Goal: Task Accomplishment & Management: Complete application form

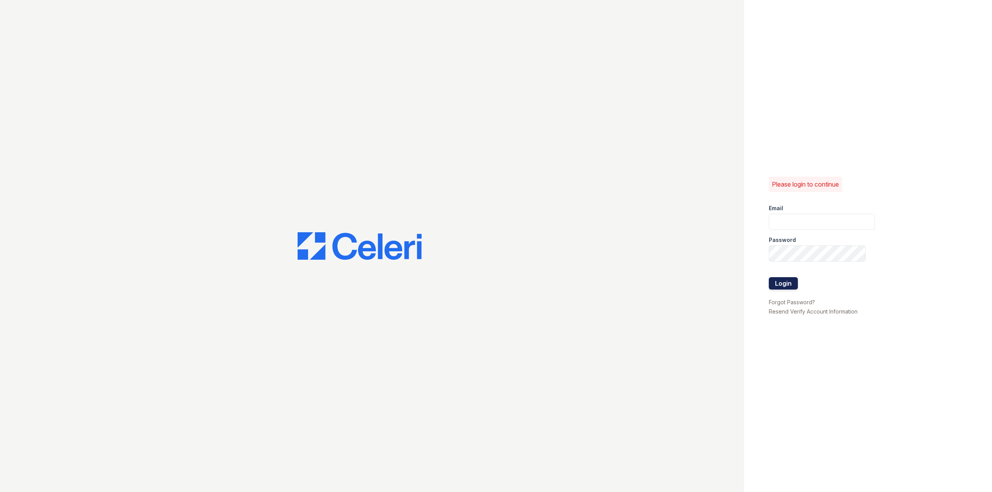
type input "[PERSON_NAME][EMAIL_ADDRESS][PERSON_NAME][DOMAIN_NAME]"
click at [787, 281] on button "Login" at bounding box center [782, 283] width 29 height 12
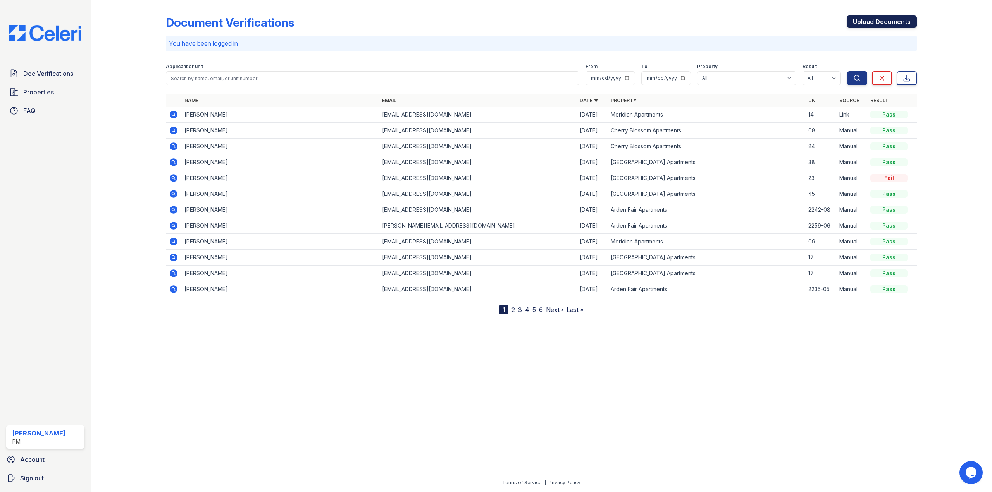
click at [871, 19] on link "Upload Documents" at bounding box center [881, 21] width 70 height 12
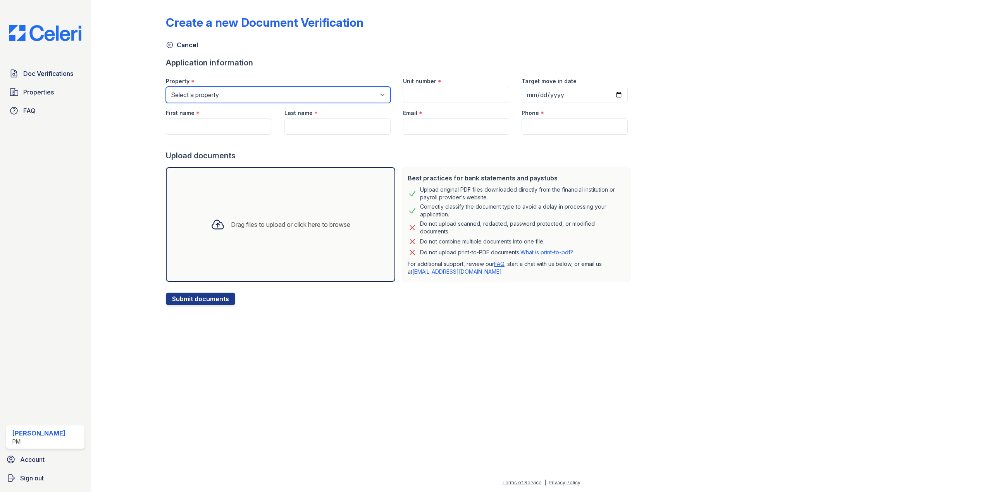
click at [285, 88] on select "Select a property [GEOGRAPHIC_DATA] Binet Apartments [GEOGRAPHIC_DATA] Apartmen…" at bounding box center [278, 95] width 225 height 16
select select "2086"
click at [166, 87] on select "Select a property [GEOGRAPHIC_DATA] Binet Apartments [GEOGRAPHIC_DATA] Apartmen…" at bounding box center [278, 95] width 225 height 16
click at [440, 93] on input "Unit number" at bounding box center [456, 95] width 106 height 16
type input "2229-09"
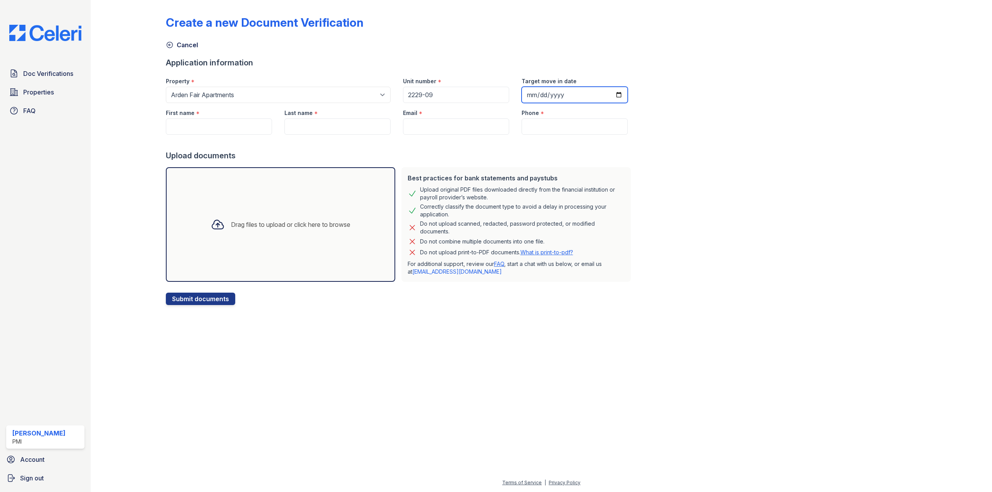
click at [610, 92] on input "Target move in date" at bounding box center [574, 95] width 106 height 16
type input "[DATE]"
click at [227, 123] on input "First name" at bounding box center [219, 127] width 106 height 16
paste input "[PERSON_NAME]"
type input "[PERSON_NAME]"
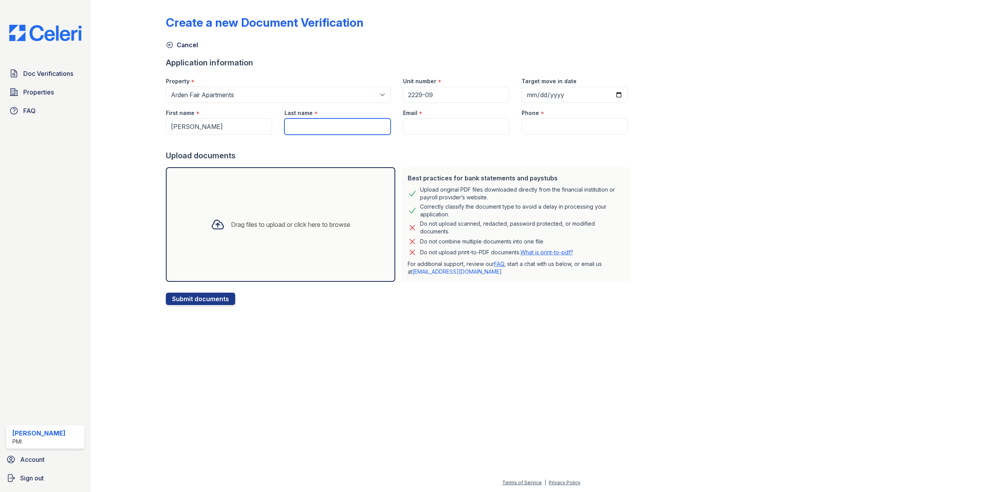
click at [323, 127] on input "Last name" at bounding box center [337, 127] width 106 height 16
paste input "Momand"
type input "Momand"
click at [446, 127] on input "Email" at bounding box center [456, 127] width 106 height 16
paste input "[EMAIL_ADDRESS][DOMAIN_NAME]"
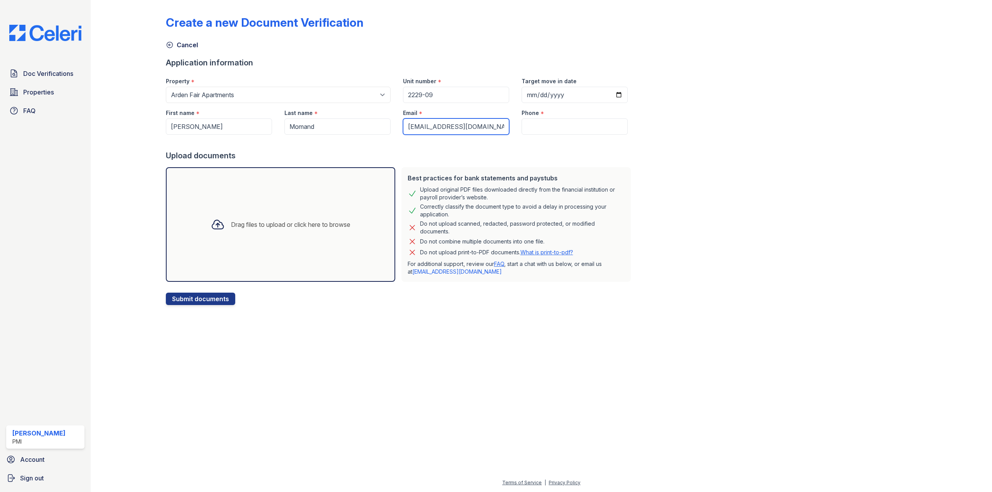
type input "[EMAIL_ADDRESS][DOMAIN_NAME]"
click at [541, 128] on input "Phone" at bounding box center [574, 127] width 106 height 16
paste input "[PHONE_NUMBER]"
type input "[PHONE_NUMBER]"
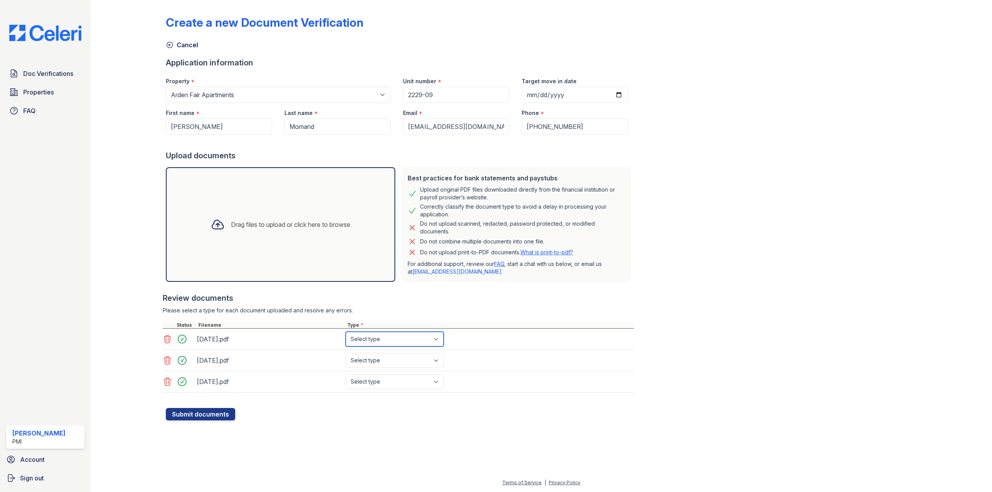
click at [391, 335] on select "Select type Paystub Bank Statement Offer Letter Tax Documents Benefit Award Let…" at bounding box center [394, 339] width 98 height 15
select select "bank_statement"
click at [345, 332] on select "Select type Paystub Bank Statement Offer Letter Tax Documents Benefit Award Let…" at bounding box center [394, 339] width 98 height 15
click at [371, 356] on select "Select type Paystub Bank Statement Offer Letter Tax Documents Benefit Award Let…" at bounding box center [394, 360] width 98 height 15
select select "bank_statement"
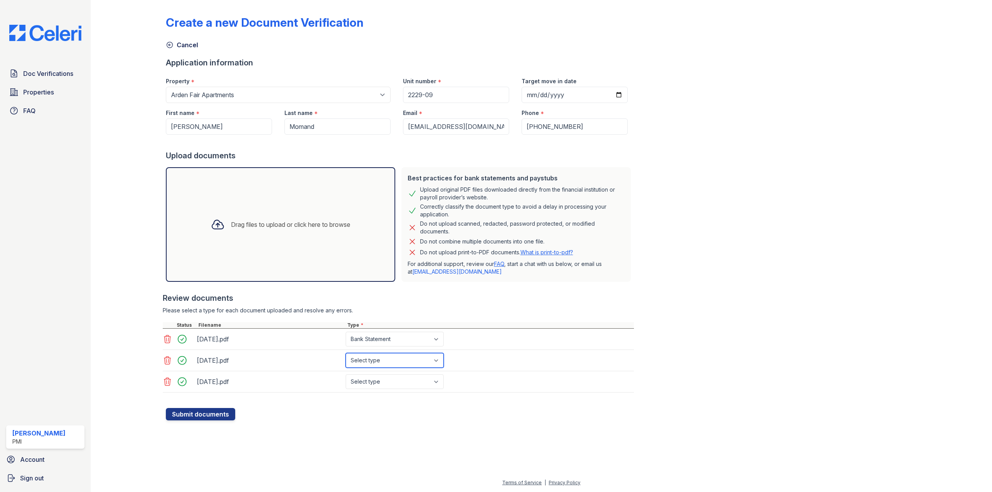
click at [345, 353] on select "Select type Paystub Bank Statement Offer Letter Tax Documents Benefit Award Let…" at bounding box center [394, 360] width 98 height 15
click at [384, 385] on select "Select type Paystub Bank Statement Offer Letter Tax Documents Benefit Award Let…" at bounding box center [394, 382] width 98 height 15
select select "bank_statement"
click at [345, 375] on select "Select type Paystub Bank Statement Offer Letter Tax Documents Benefit Award Let…" at bounding box center [394, 382] width 98 height 15
click at [218, 419] on button "Submit documents" at bounding box center [200, 414] width 69 height 12
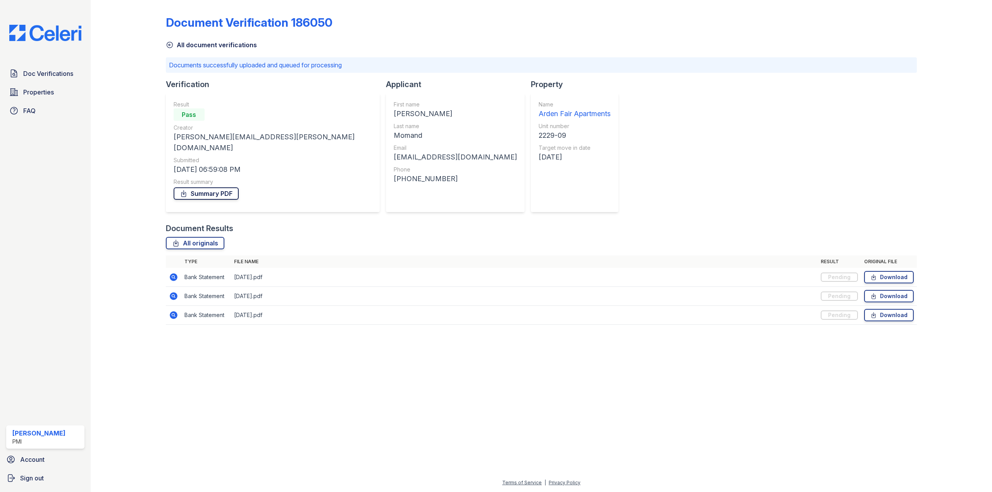
click at [204, 187] on link "Summary PDF" at bounding box center [206, 193] width 65 height 12
